Goal: Task Accomplishment & Management: Manage account settings

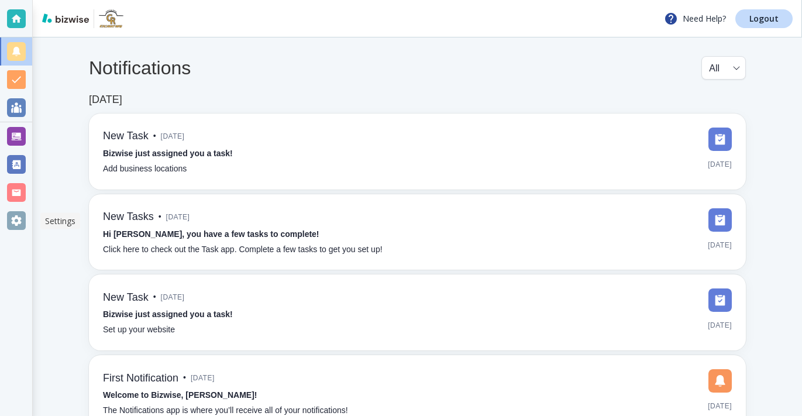
click at [16, 220] on div at bounding box center [16, 220] width 19 height 19
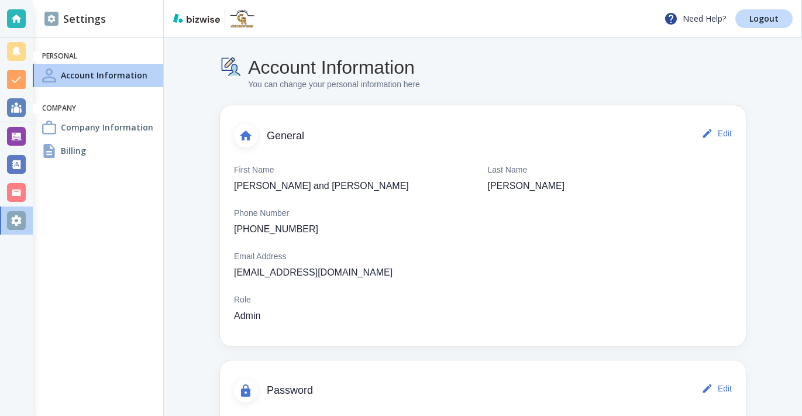
click at [75, 150] on h4 "Billing" at bounding box center [73, 150] width 25 height 12
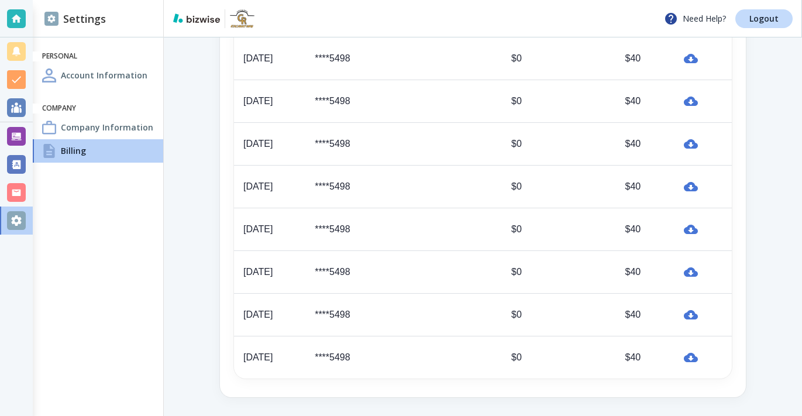
scroll to position [573, 0]
click at [693, 357] on icon "button" at bounding box center [691, 358] width 14 height 14
click at [767, 20] on p "Logout" at bounding box center [763, 19] width 29 height 8
